Goal: Navigation & Orientation: Find specific page/section

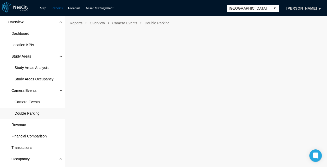
click at [44, 110] on span "Double Parking" at bounding box center [32, 113] width 65 height 11
click at [42, 100] on span "Camera Events" at bounding box center [32, 101] width 65 height 11
click at [43, 107] on span "Camera Events" at bounding box center [32, 101] width 65 height 11
click at [41, 115] on span "Double Parking" at bounding box center [32, 113] width 65 height 11
click at [252, 7] on span "[GEOGRAPHIC_DATA]" at bounding box center [249, 8] width 40 height 5
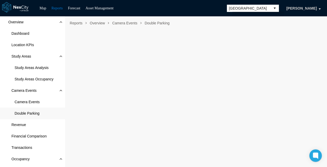
click at [197, 27] on nav "Reports Overview Camera Events Double Parking" at bounding box center [196, 23] width 257 height 8
click at [27, 105] on span "Camera Events" at bounding box center [32, 101] width 65 height 11
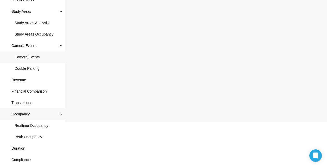
scroll to position [77, 0]
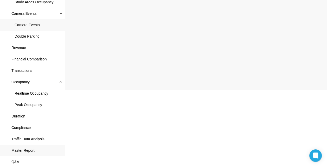
click at [32, 145] on span "Master Report" at bounding box center [32, 150] width 65 height 11
click at [34, 140] on span "Traffic Data Analysis" at bounding box center [27, 139] width 33 height 5
click at [32, 128] on span "Compliance" at bounding box center [32, 127] width 65 height 11
